Goal: Transaction & Acquisition: Purchase product/service

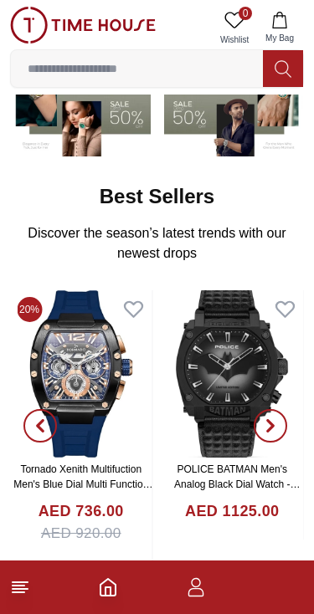
scroll to position [167, 0]
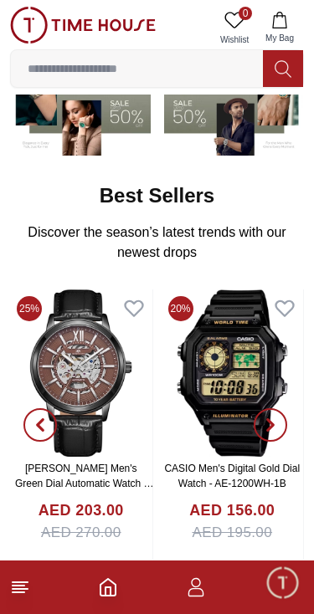
click at [273, 428] on icon "button" at bounding box center [270, 424] width 13 height 13
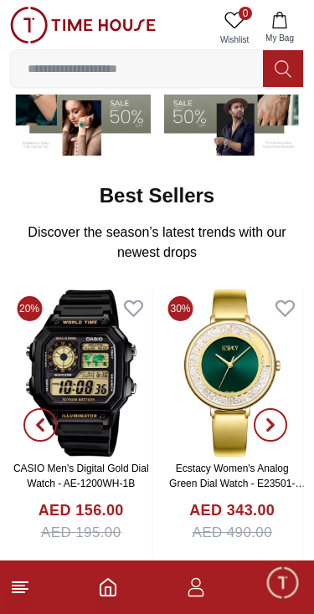
click at [281, 423] on span "button" at bounding box center [270, 424] width 33 height 33
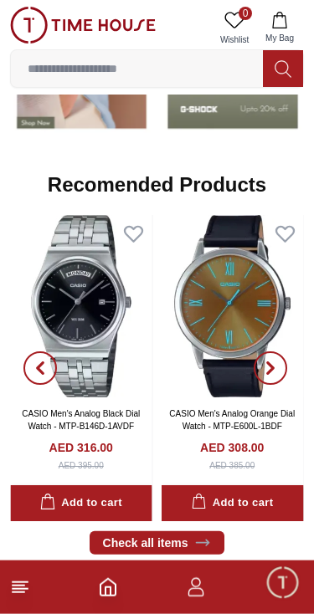
scroll to position [1468, 0]
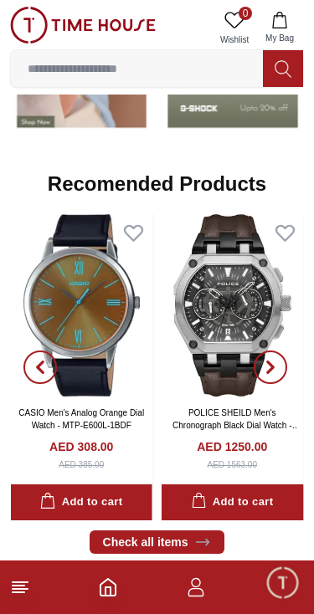
click at [156, 69] on input at bounding box center [137, 68] width 252 height 33
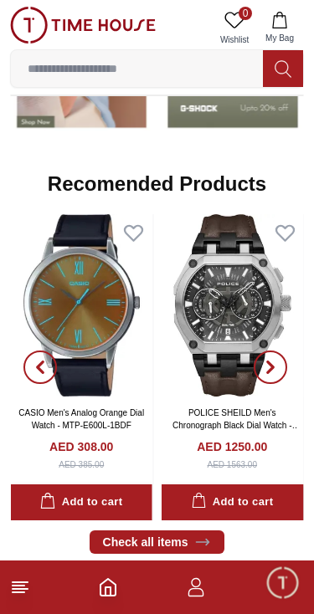
scroll to position [1394, 0]
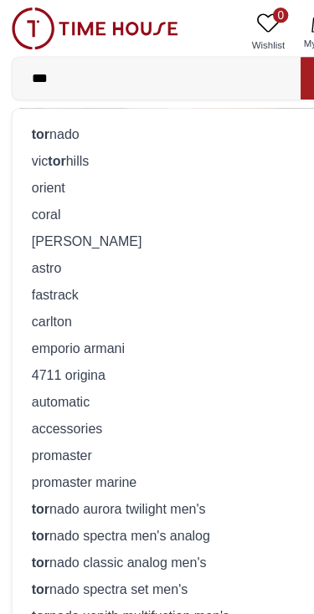
type input "***"
click at [74, 123] on div "tor nado" at bounding box center [157, 116] width 272 height 23
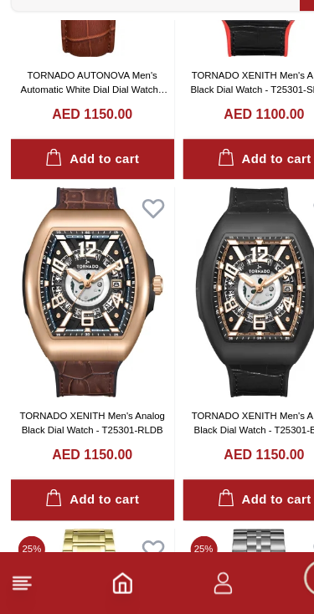
scroll to position [828, 0]
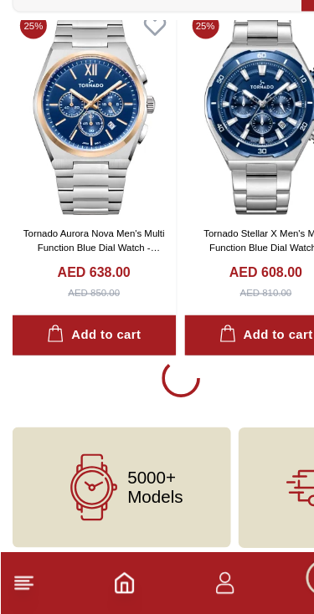
scroll to position [2853, 0]
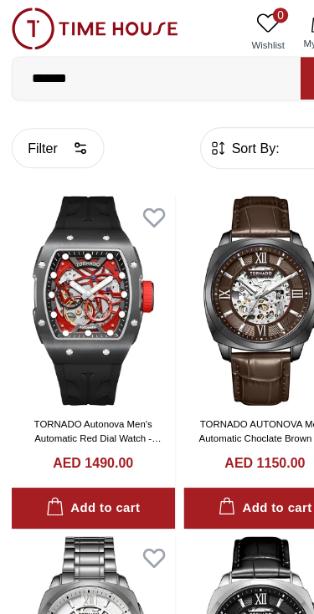
click at [83, 253] on img at bounding box center [81, 263] width 143 height 183
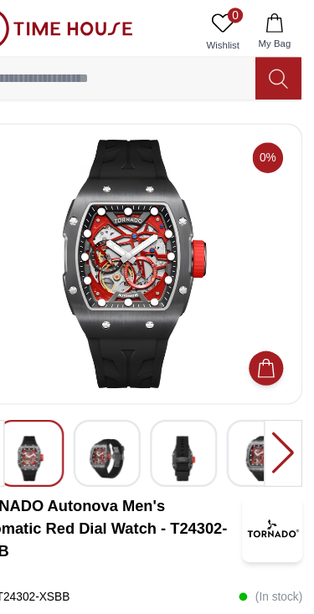
click at [270, 391] on div at bounding box center [286, 396] width 33 height 59
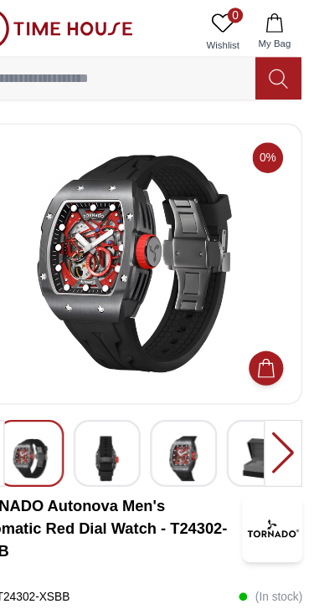
click at [270, 392] on div at bounding box center [286, 396] width 33 height 59
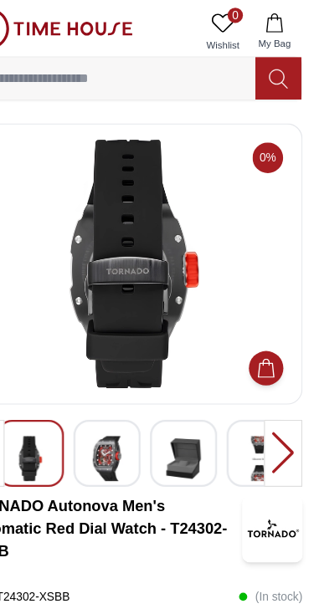
click at [270, 392] on div at bounding box center [286, 396] width 33 height 59
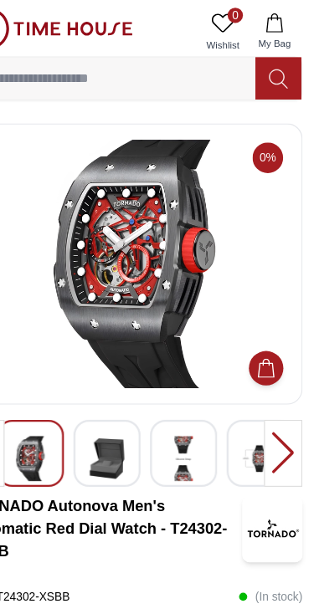
click at [270, 400] on div at bounding box center [286, 396] width 33 height 59
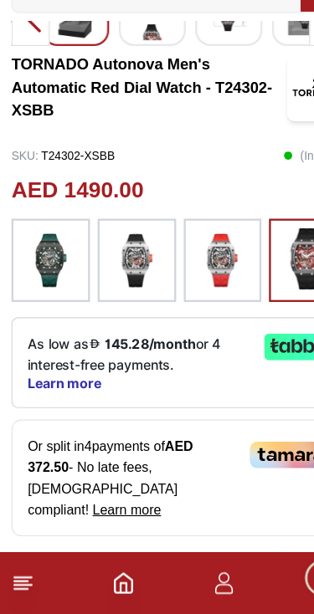
scroll to position [311, 0]
